Goal: Information Seeking & Learning: Learn about a topic

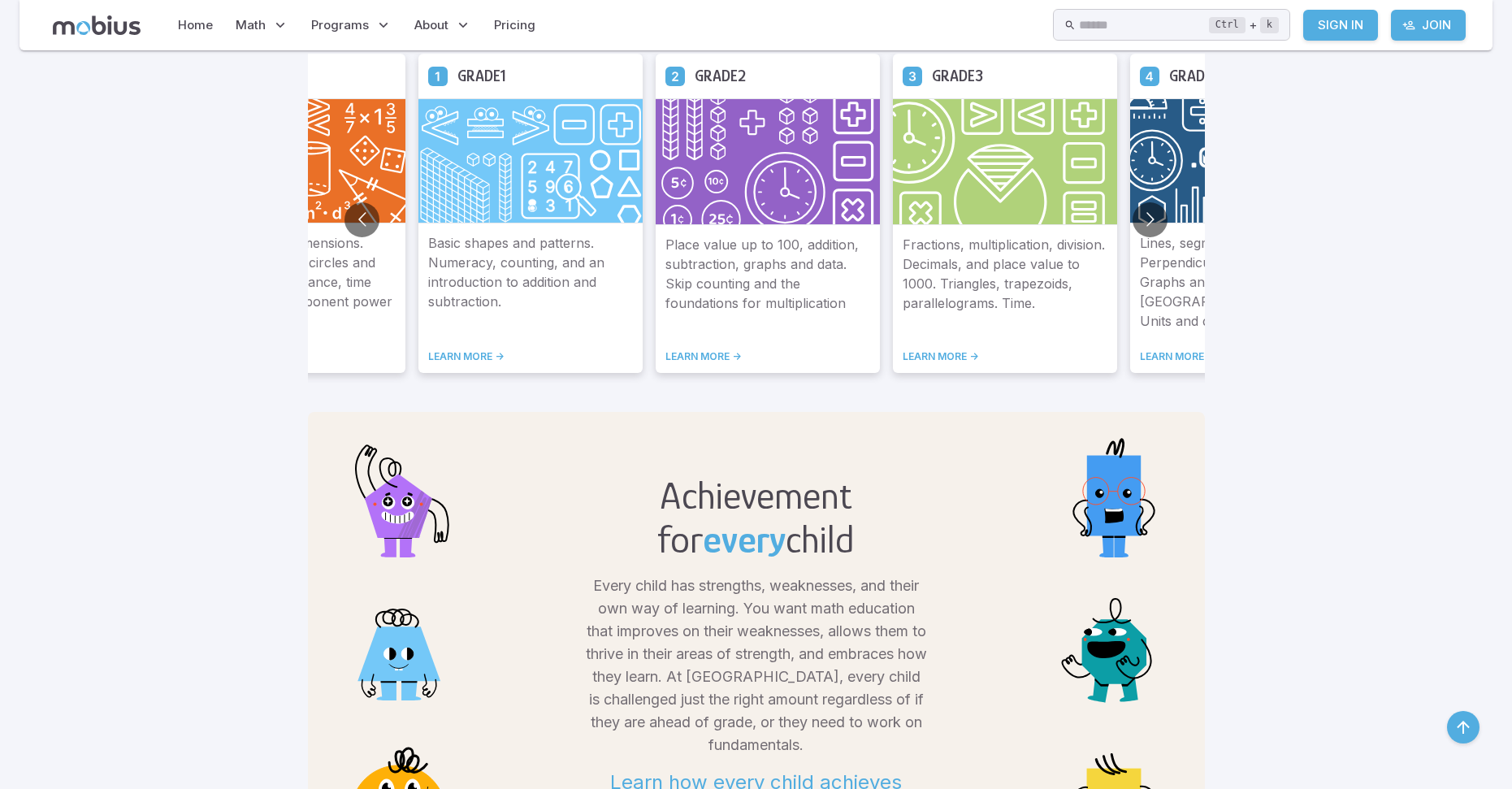
scroll to position [813, 0]
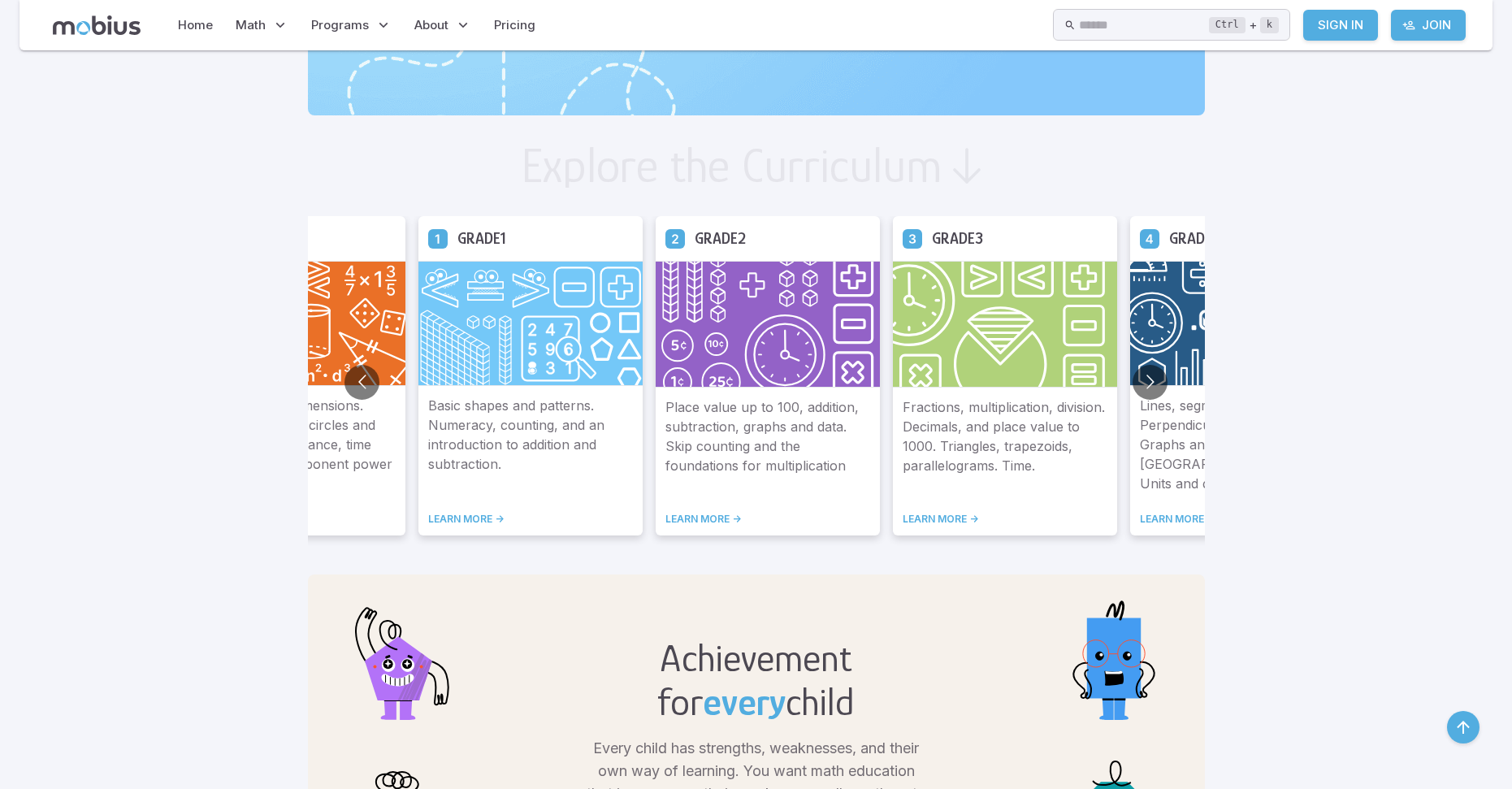
click at [1184, 526] on link "LEARN MORE ->" at bounding box center [1242, 519] width 205 height 13
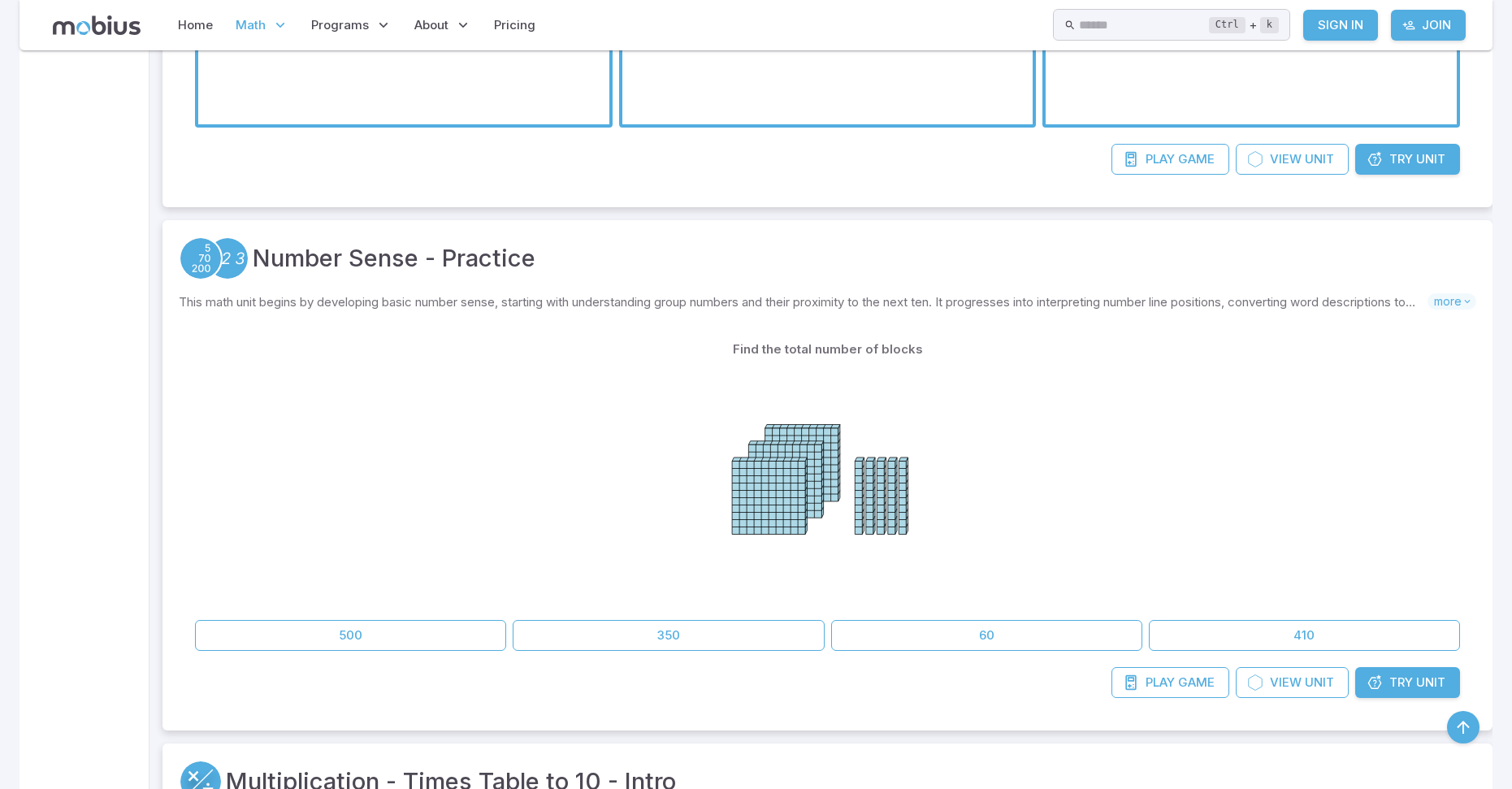
scroll to position [3450, 0]
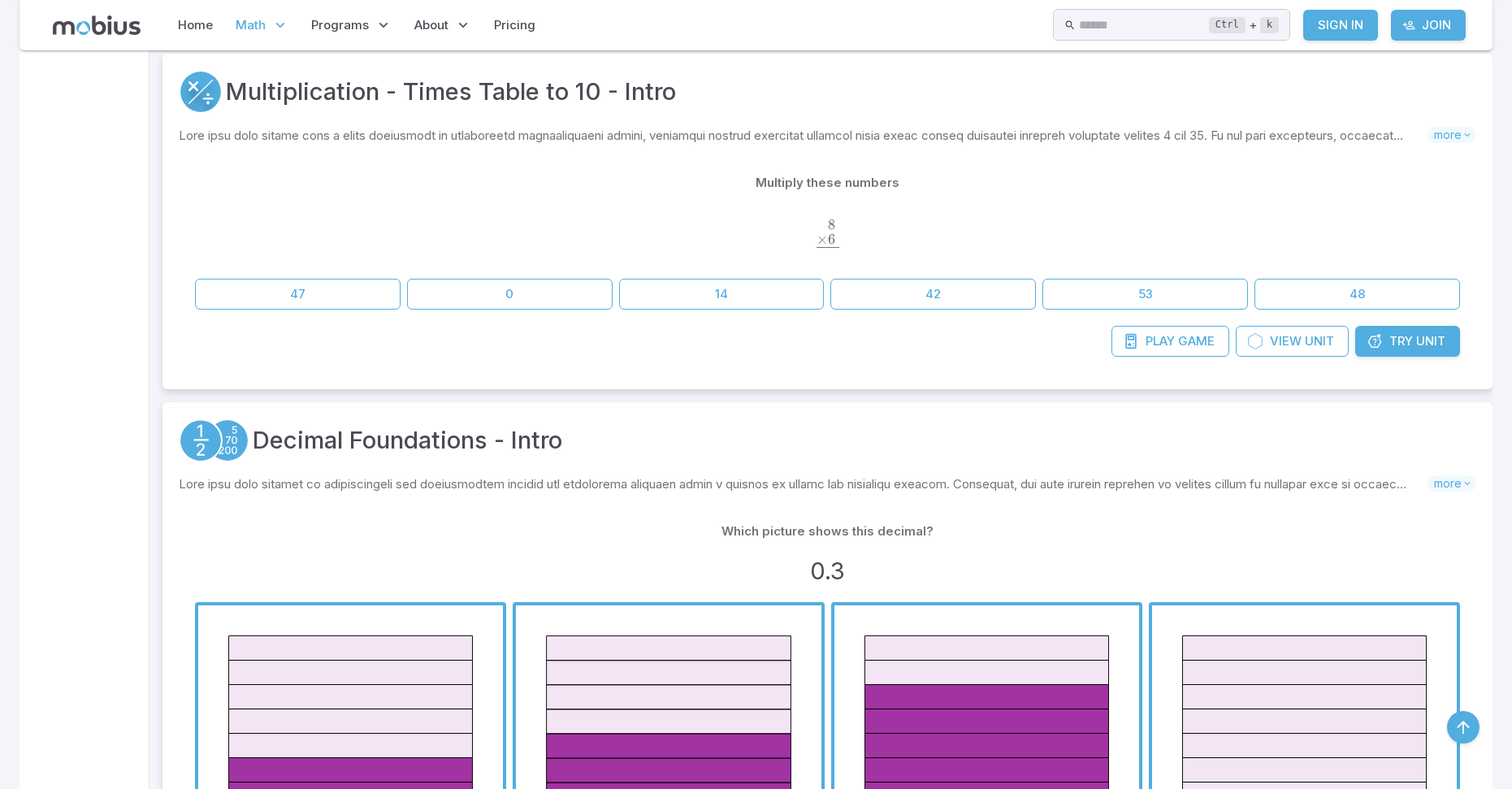
click at [1402, 338] on span "Try" at bounding box center [1401, 342] width 24 height 18
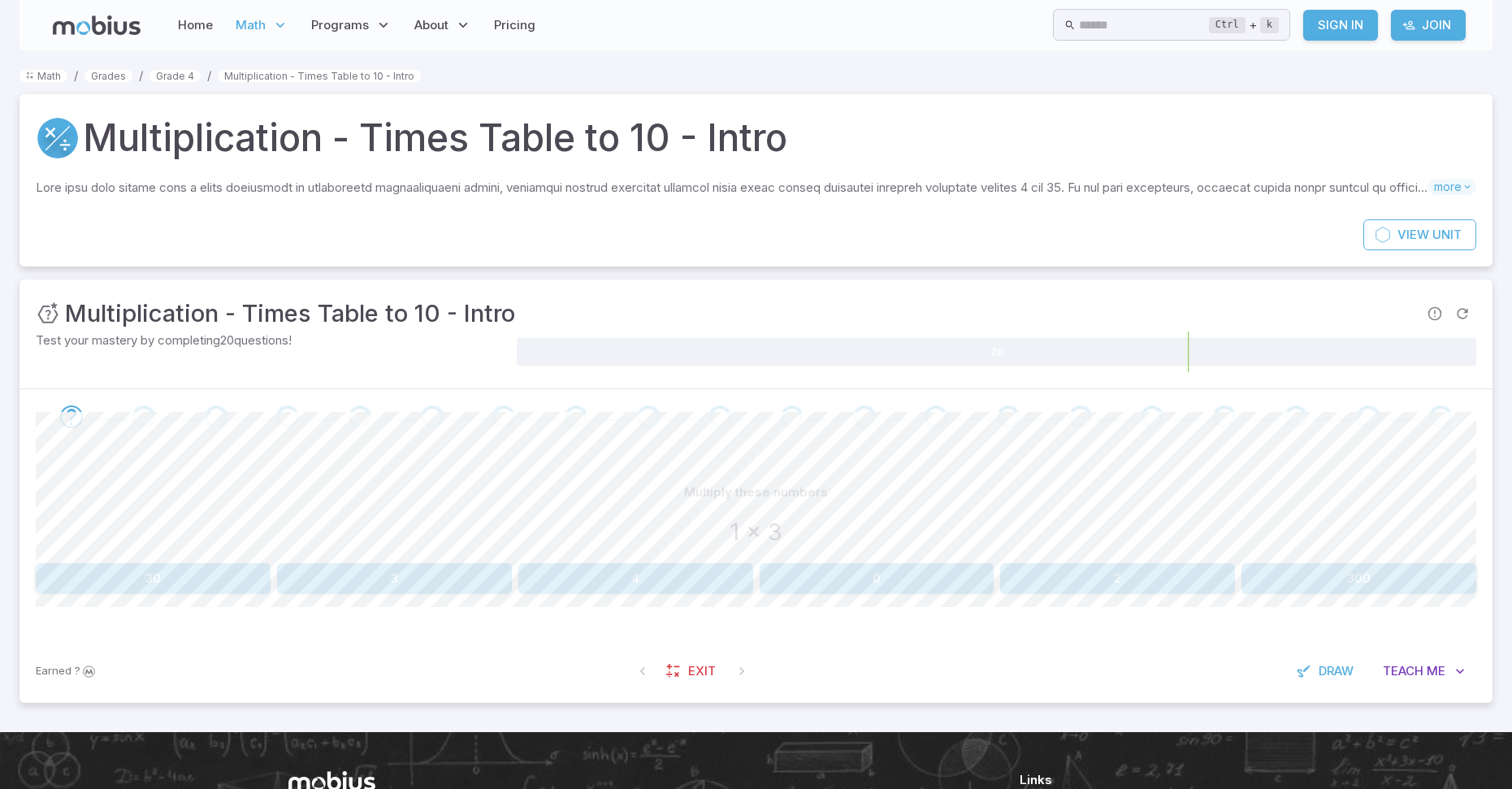
scroll to position [82, 0]
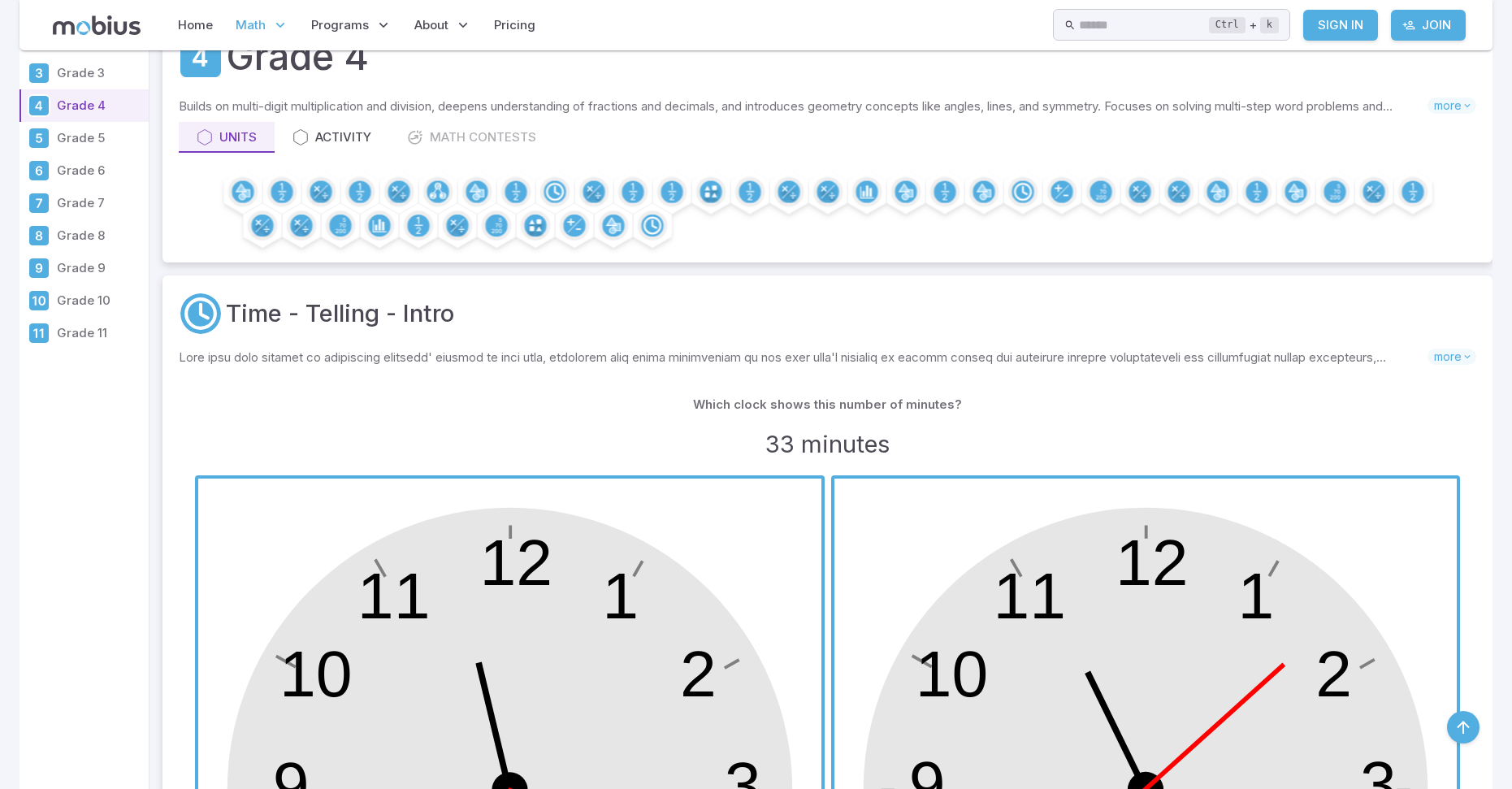
scroll to position [3450, 0]
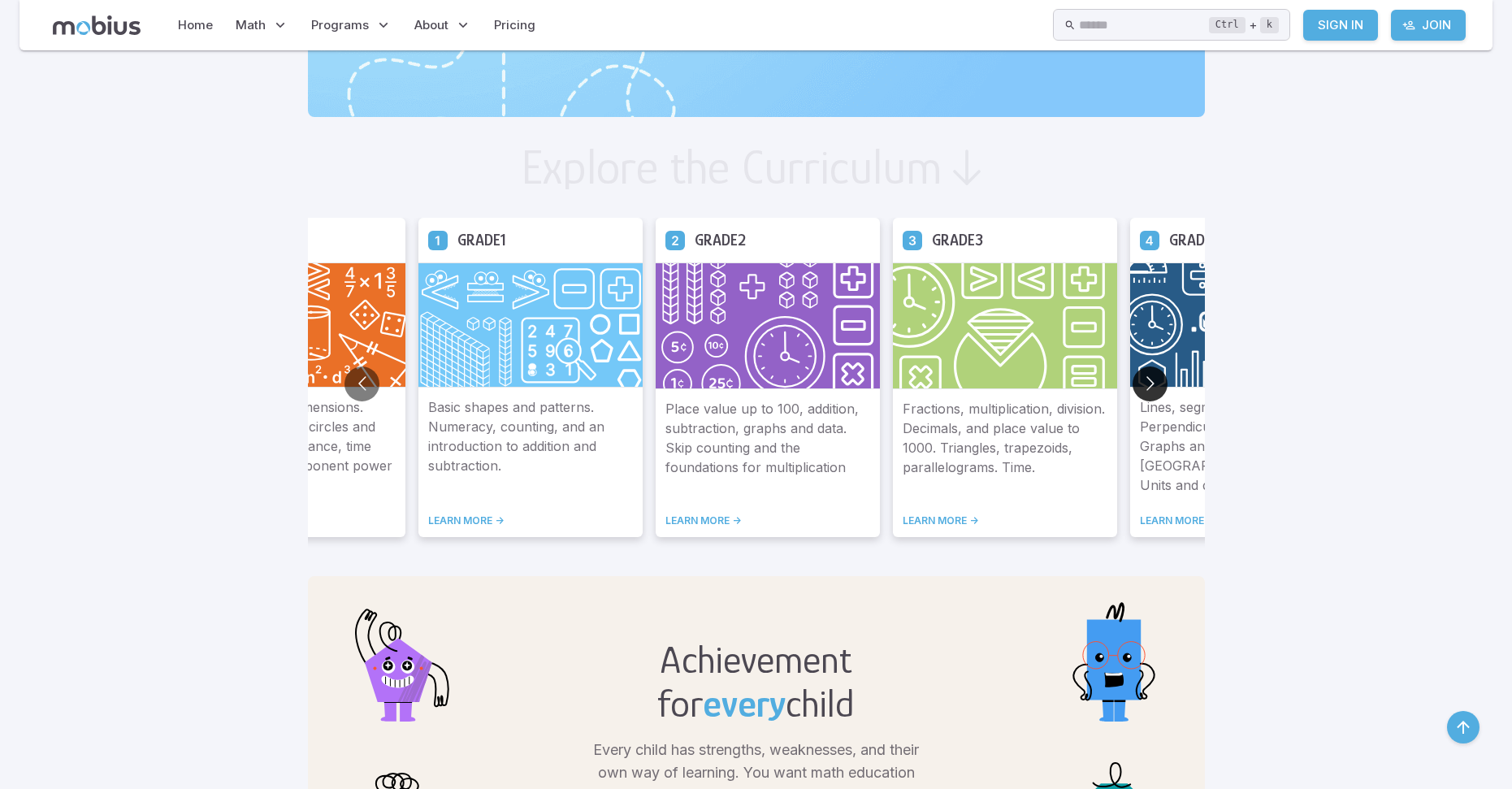
click at [1144, 384] on button "Go to next slide" at bounding box center [1150, 384] width 35 height 35
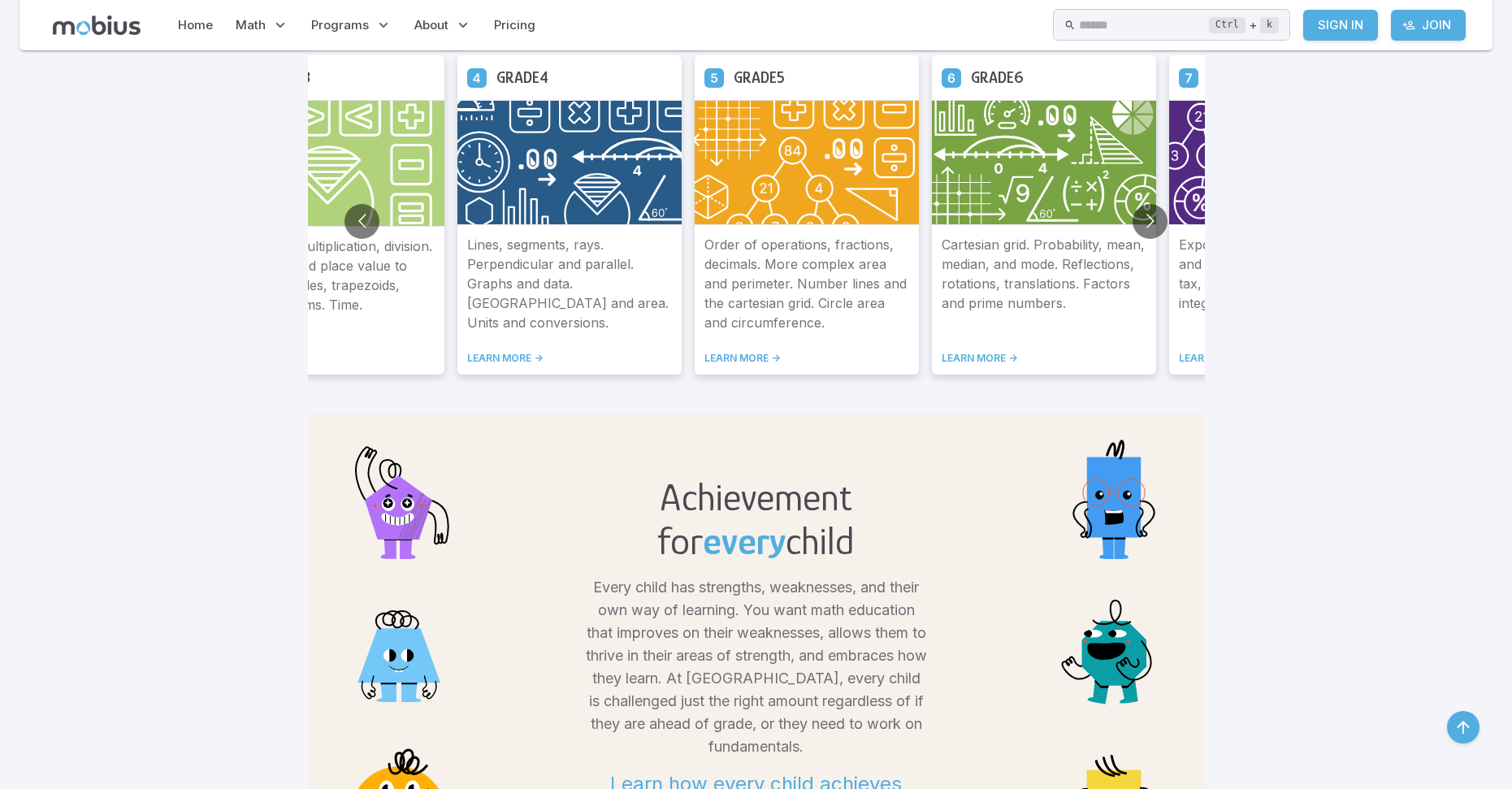
scroll to position [892, 0]
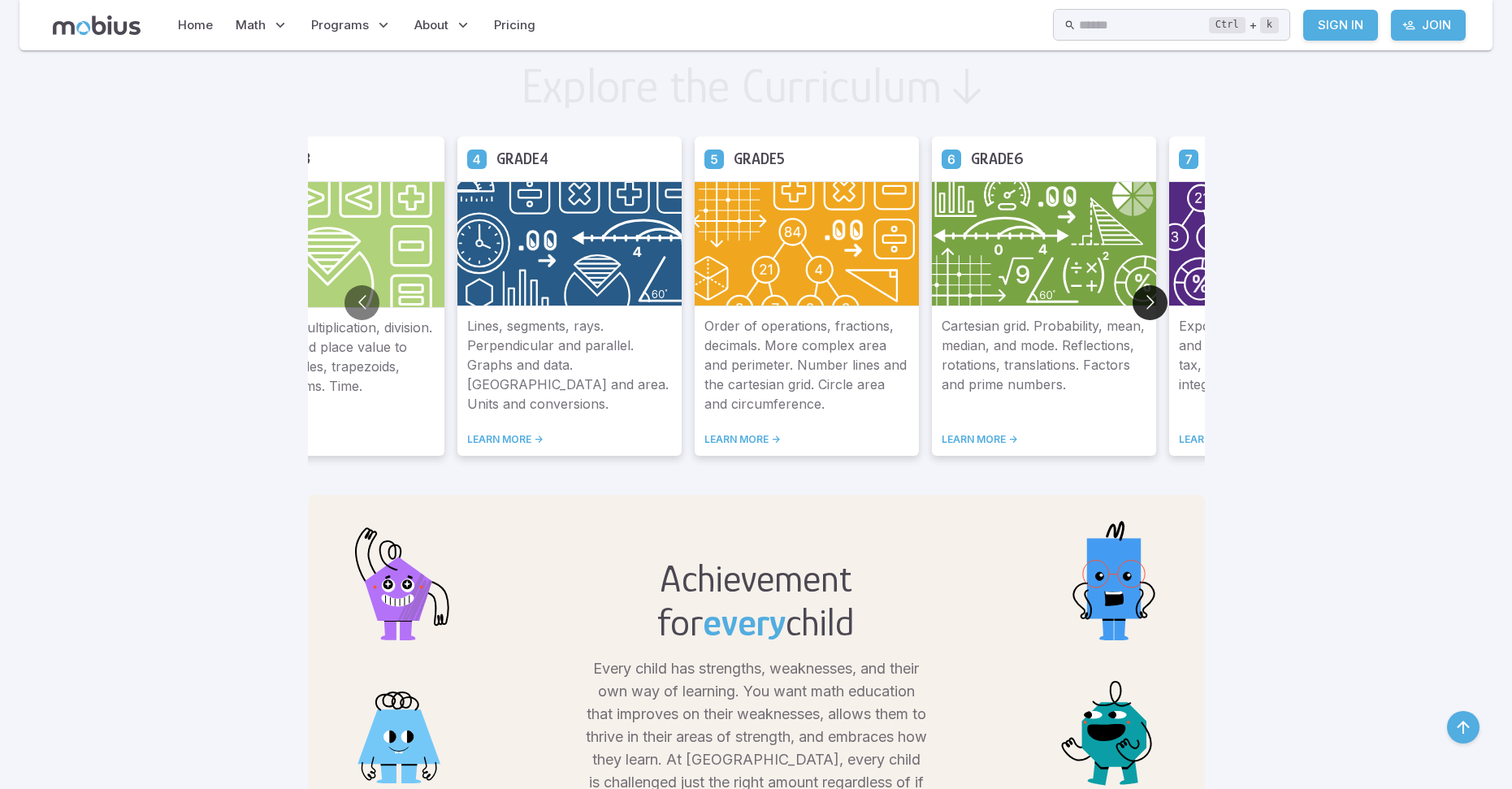
click at [1159, 315] on button "Go to next slide" at bounding box center [1150, 303] width 35 height 35
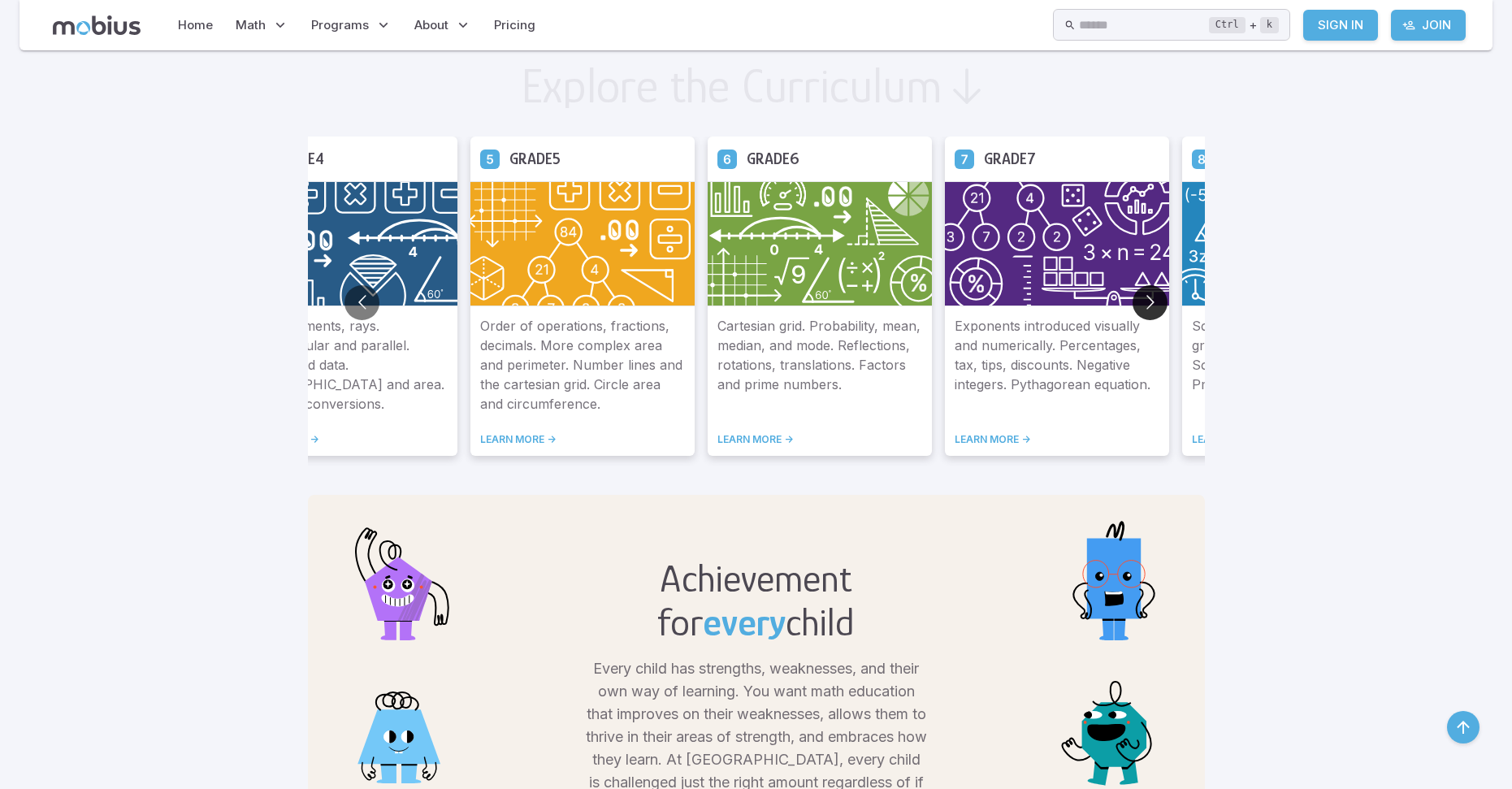
click at [1159, 314] on button "Go to next slide" at bounding box center [1150, 303] width 35 height 35
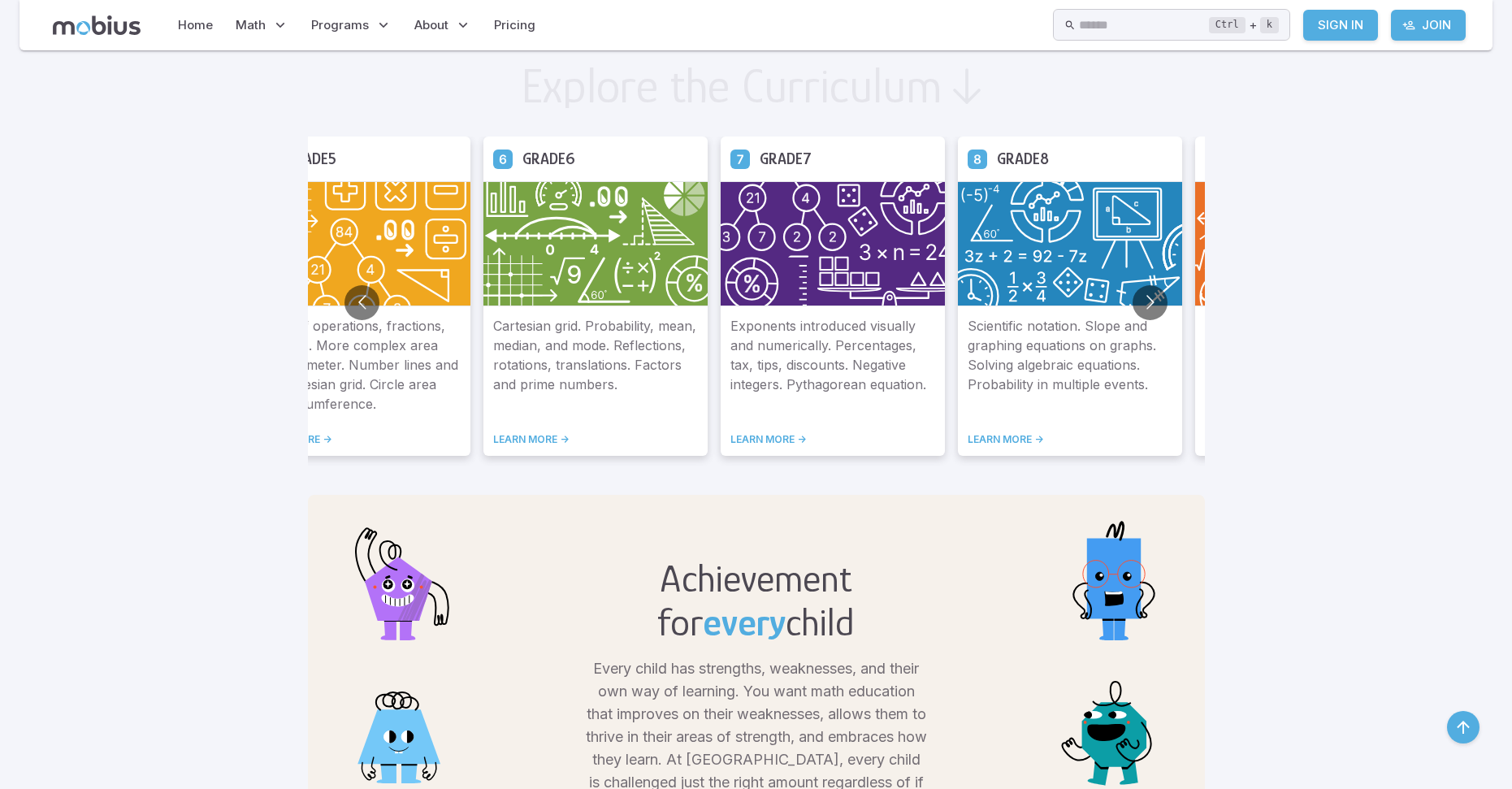
click at [805, 444] on link "LEARN MORE ->" at bounding box center [833, 439] width 205 height 13
